Goal: Task Accomplishment & Management: Complete application form

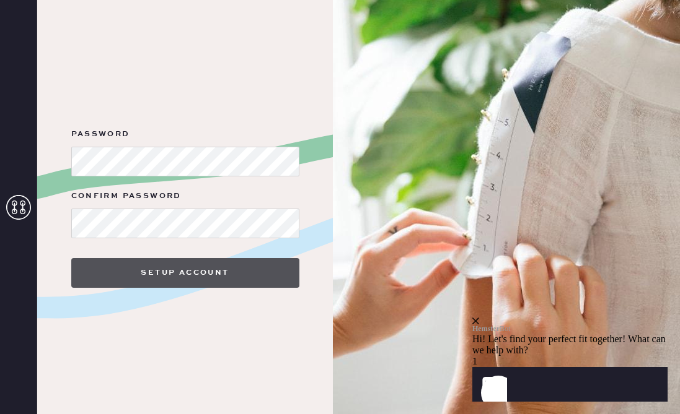
click at [181, 269] on button "Setup Account" at bounding box center [185, 273] width 228 height 30
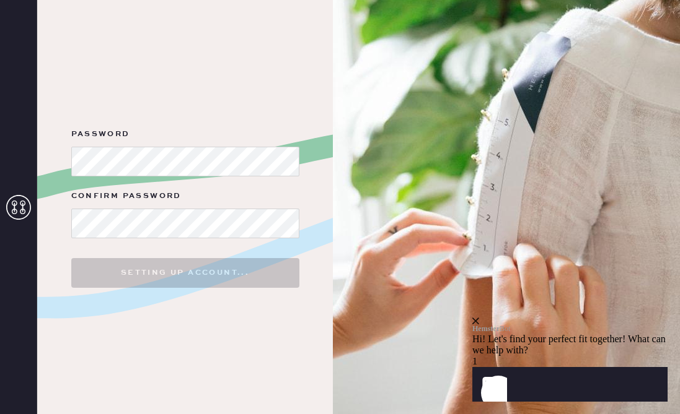
click at [479, 318] on icon "close" at bounding box center [475, 321] width 7 height 7
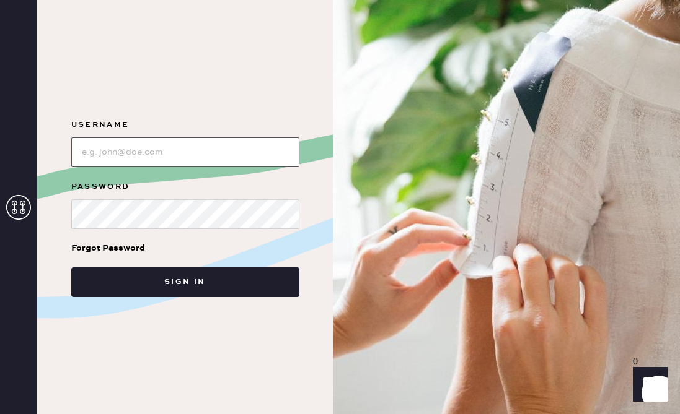
click at [209, 151] on input "loginName" at bounding box center [185, 153] width 228 height 30
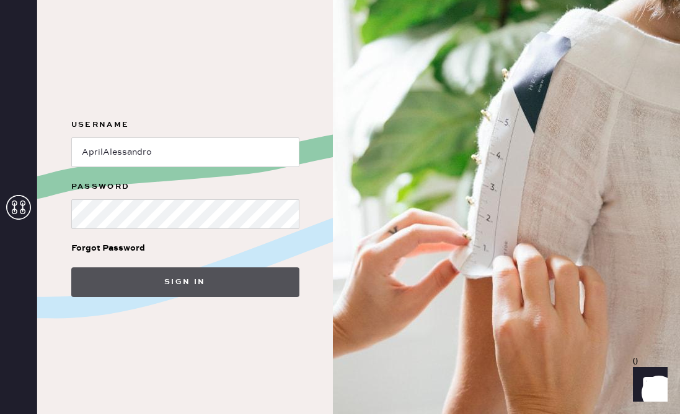
click at [183, 287] on button "Sign in" at bounding box center [185, 283] width 228 height 30
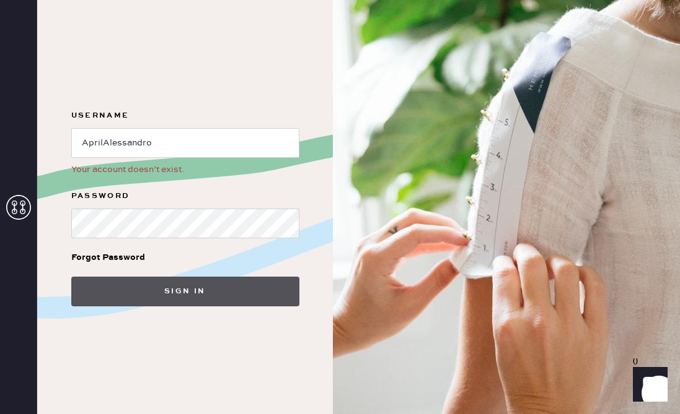
click at [180, 286] on button "Sign in" at bounding box center [185, 292] width 228 height 30
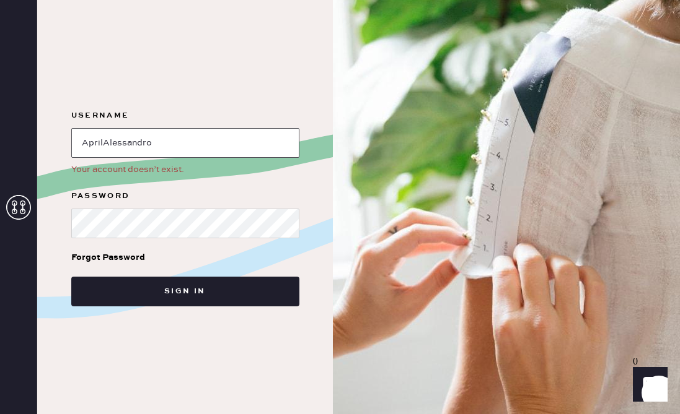
click at [110, 144] on input "loginName" at bounding box center [185, 143] width 228 height 30
type input "s"
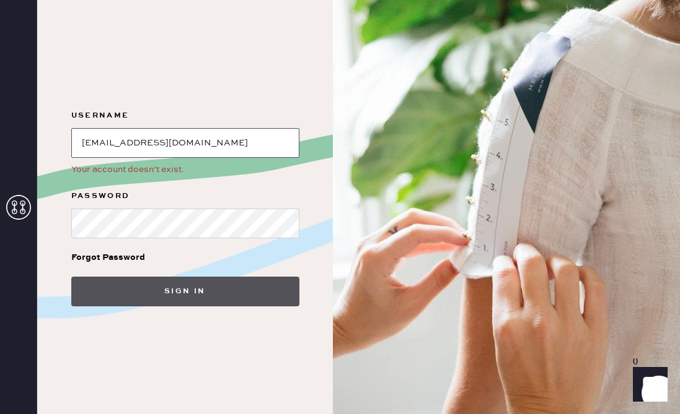
type input "ms.aprilalessandro@gmail.com"
click at [130, 289] on button "Sign in" at bounding box center [185, 292] width 228 height 30
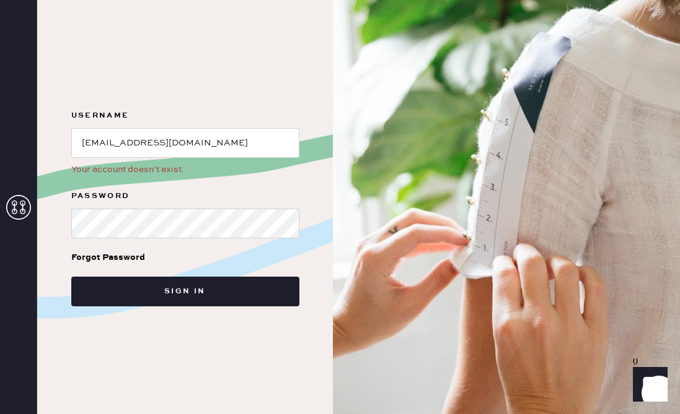
click at [17, 216] on icon at bounding box center [18, 207] width 25 height 25
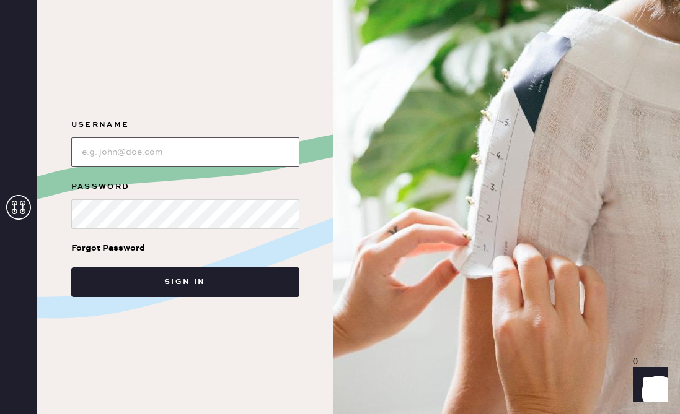
type input "AprilAlessandro"
click at [19, 213] on icon at bounding box center [18, 207] width 25 height 25
type input "AprilAlessandro"
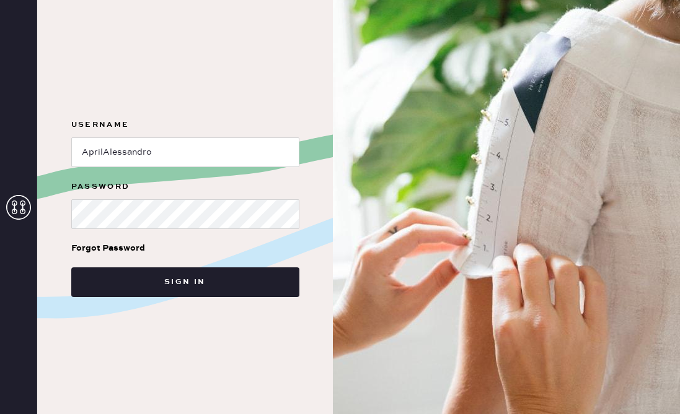
click at [17, 211] on icon at bounding box center [18, 207] width 25 height 25
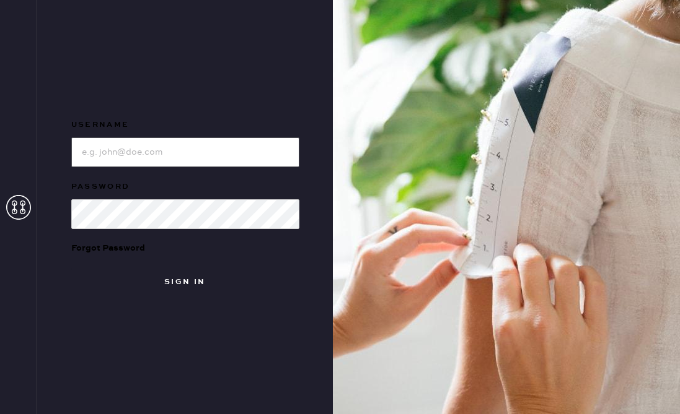
type input "AprilAlessandro"
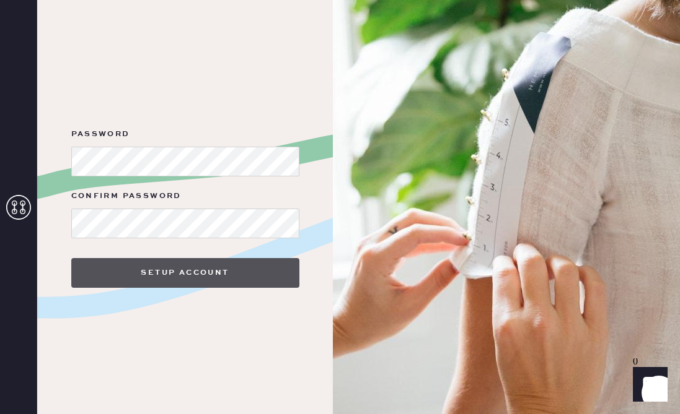
click at [103, 271] on button "Setup Account" at bounding box center [185, 273] width 228 height 30
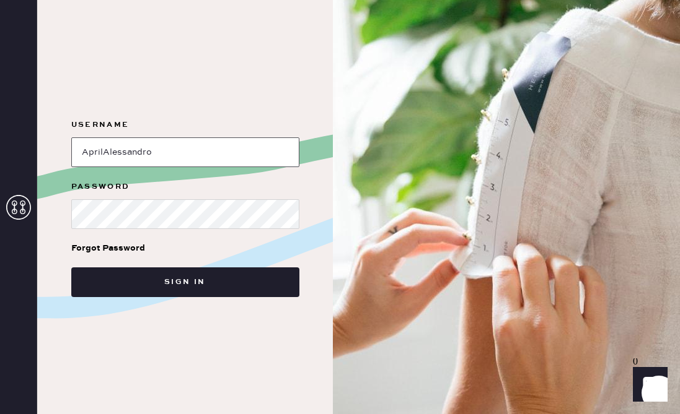
click at [165, 163] on input "loginName" at bounding box center [185, 153] width 228 height 30
click at [105, 152] on input "loginName" at bounding box center [185, 153] width 228 height 30
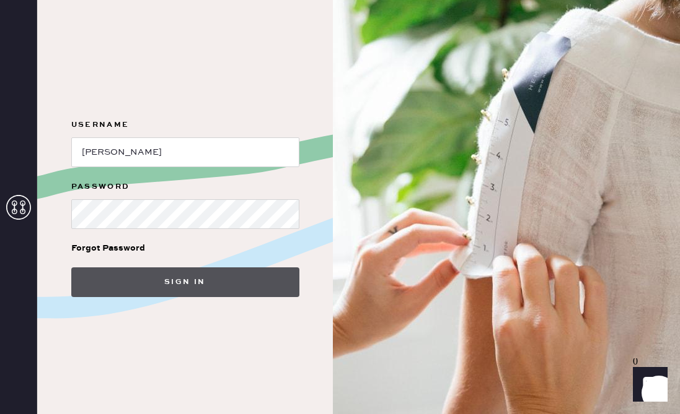
click at [149, 278] on button "Sign in" at bounding box center [185, 283] width 228 height 30
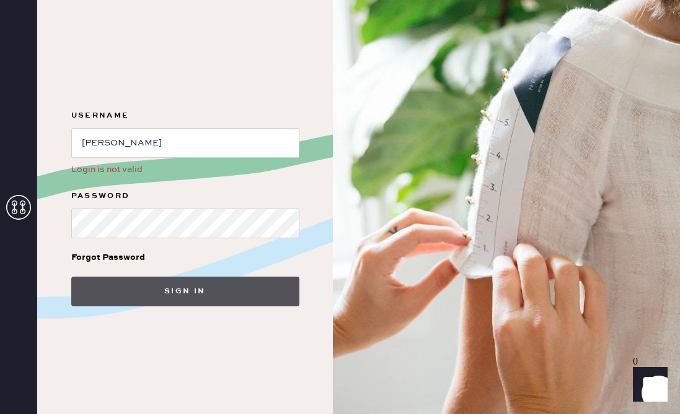
click at [153, 284] on button "Sign in" at bounding box center [185, 292] width 228 height 30
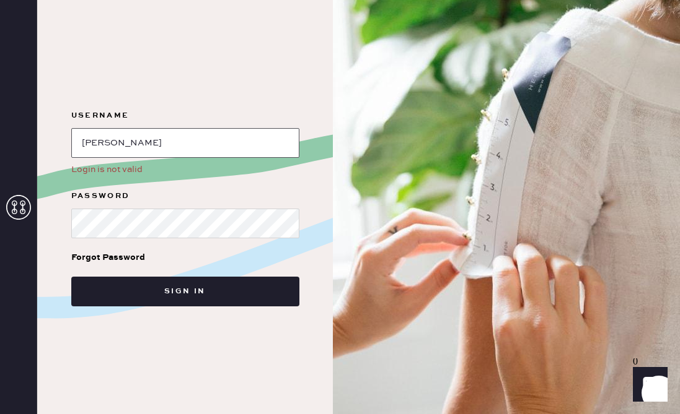
click at [103, 142] on input "loginName" at bounding box center [185, 143] width 228 height 30
type input "AprilAlessandro"
click at [211, 347] on div "Username Login is not valid Password Forgot Password Sign in" at bounding box center [184, 207] width 295 height 414
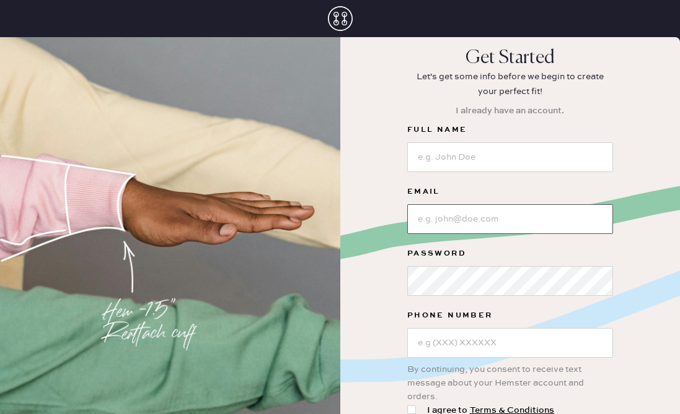
type input "AprilAlessandro"
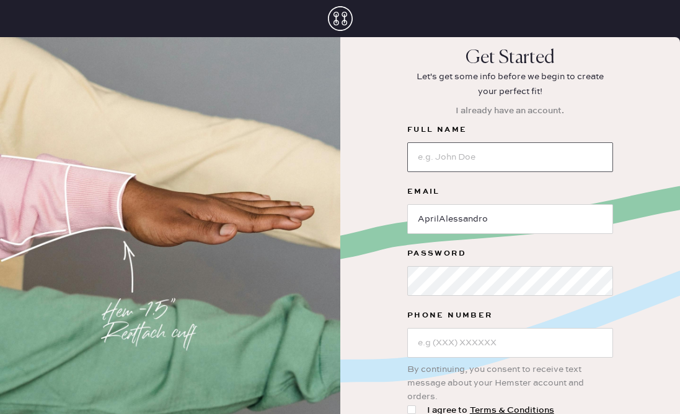
click at [488, 165] on input at bounding box center [510, 157] width 206 height 30
type input "[PERSON_NAME]"
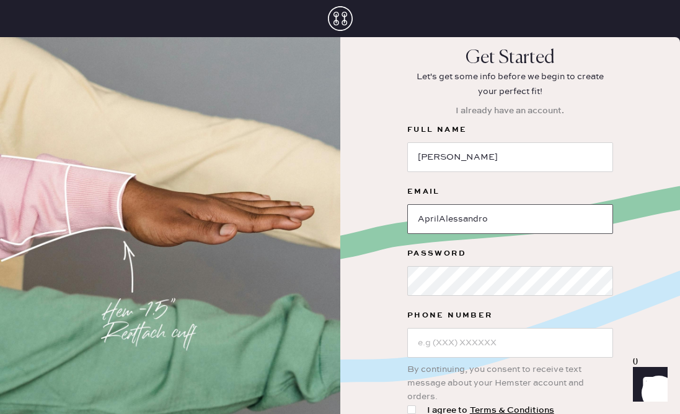
click at [441, 225] on input "AprilAlessandro" at bounding box center [510, 219] width 206 height 30
type input "[EMAIL_ADDRESS][DOMAIN_NAME]"
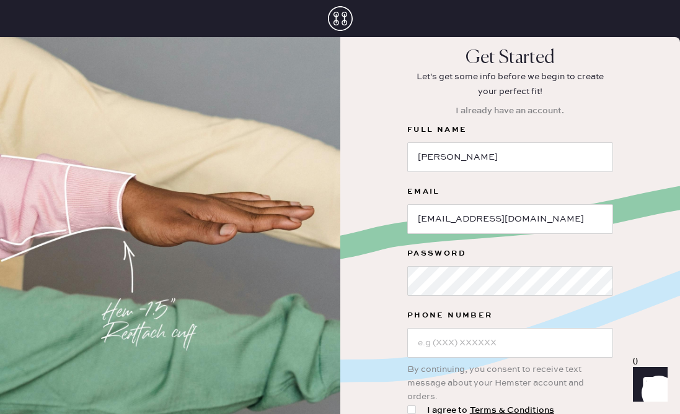
click at [401, 304] on div "Get Started Let's get some info before we begin to create your perfect fit! I a…" at bounding box center [510, 265] width 340 height 436
click at [344, 326] on div "Get Started Let's get some info before we begin to create your perfect fit! I a…" at bounding box center [510, 265] width 340 height 436
click at [453, 341] on input "text" at bounding box center [510, 343] width 206 height 30
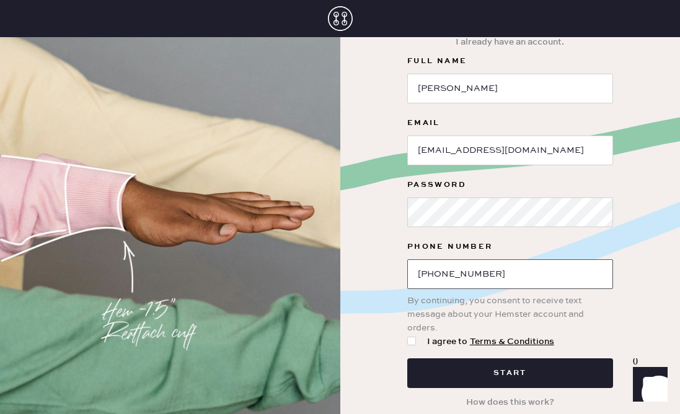
type input "[PHONE_NUMBER]"
click at [413, 338] on div at bounding box center [411, 341] width 9 height 9
click at [408, 336] on input "I agree to Terms & Conditions" at bounding box center [407, 335] width 1 height 1
checkbox input "true"
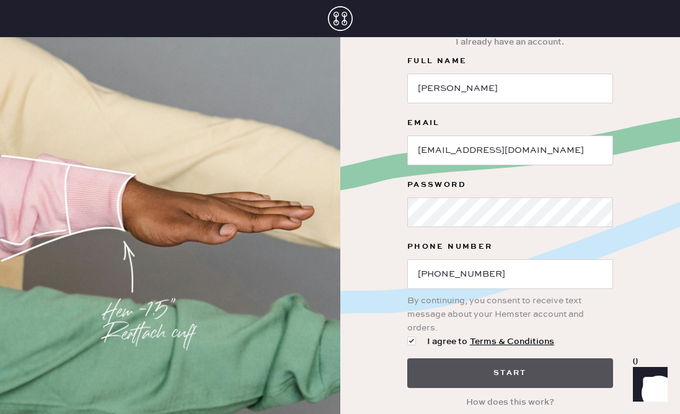
click at [449, 367] on button "Start" at bounding box center [510, 374] width 206 height 30
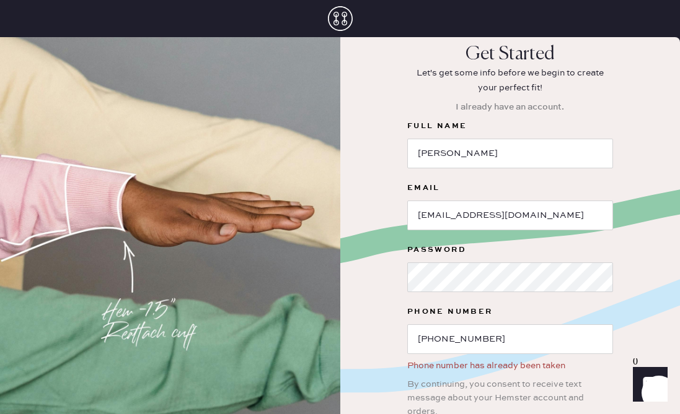
scroll to position [0, 0]
